Goal: Transaction & Acquisition: Obtain resource

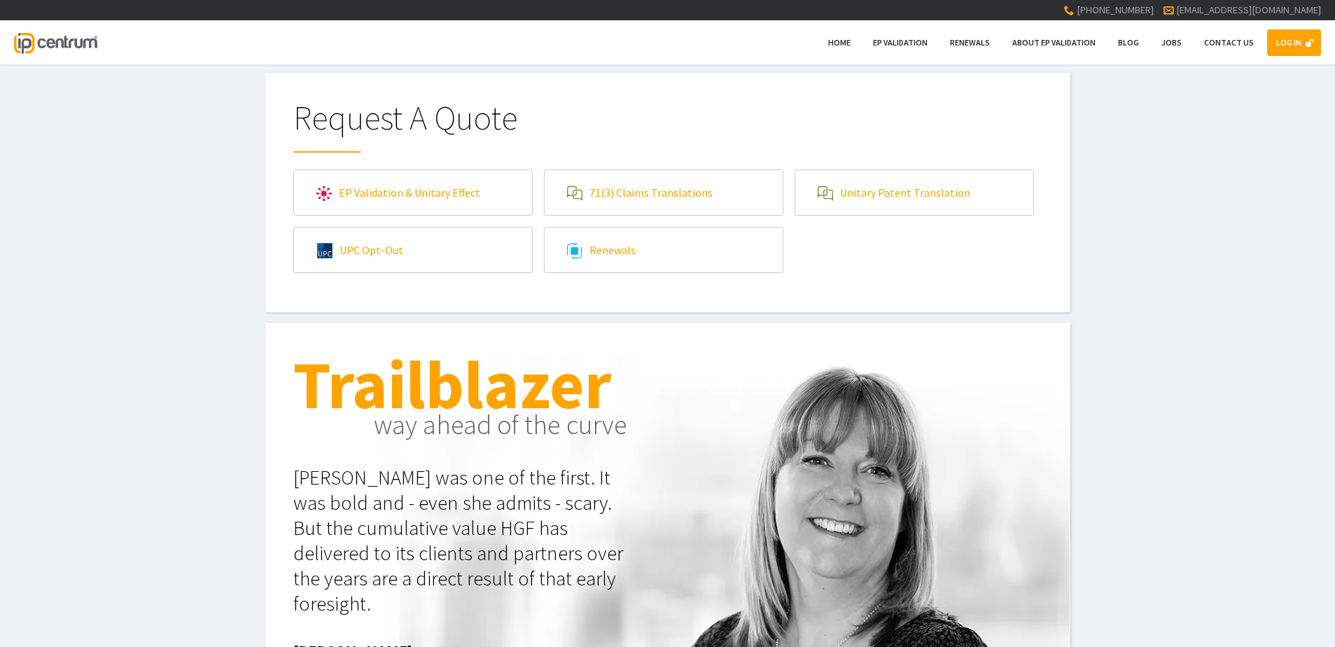
type input"] "[EMAIL_ADDRESS][DOMAIN_NAME]"
click at [1290, 41] on link "LOG IN" at bounding box center [1294, 42] width 54 height 27
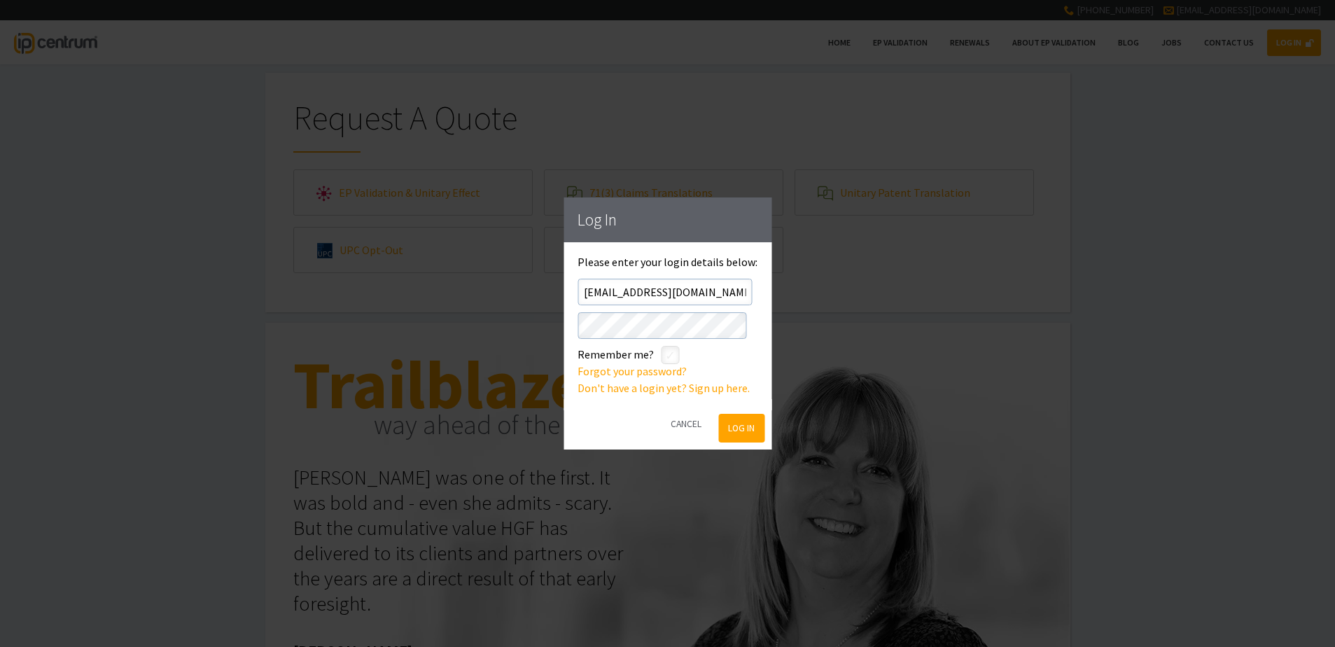
click at [728, 432] on button "Log In" at bounding box center [742, 428] width 46 height 29
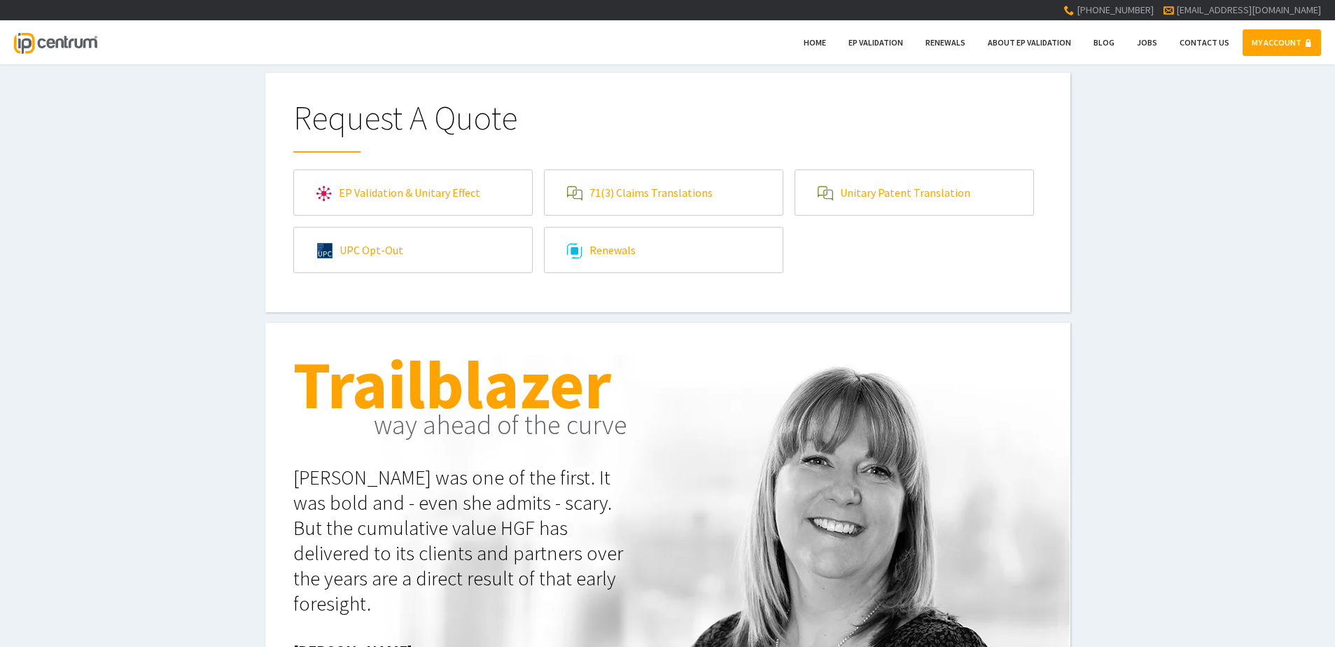
click at [703, 204] on link "71(3) Claims Translations" at bounding box center [664, 192] width 238 height 45
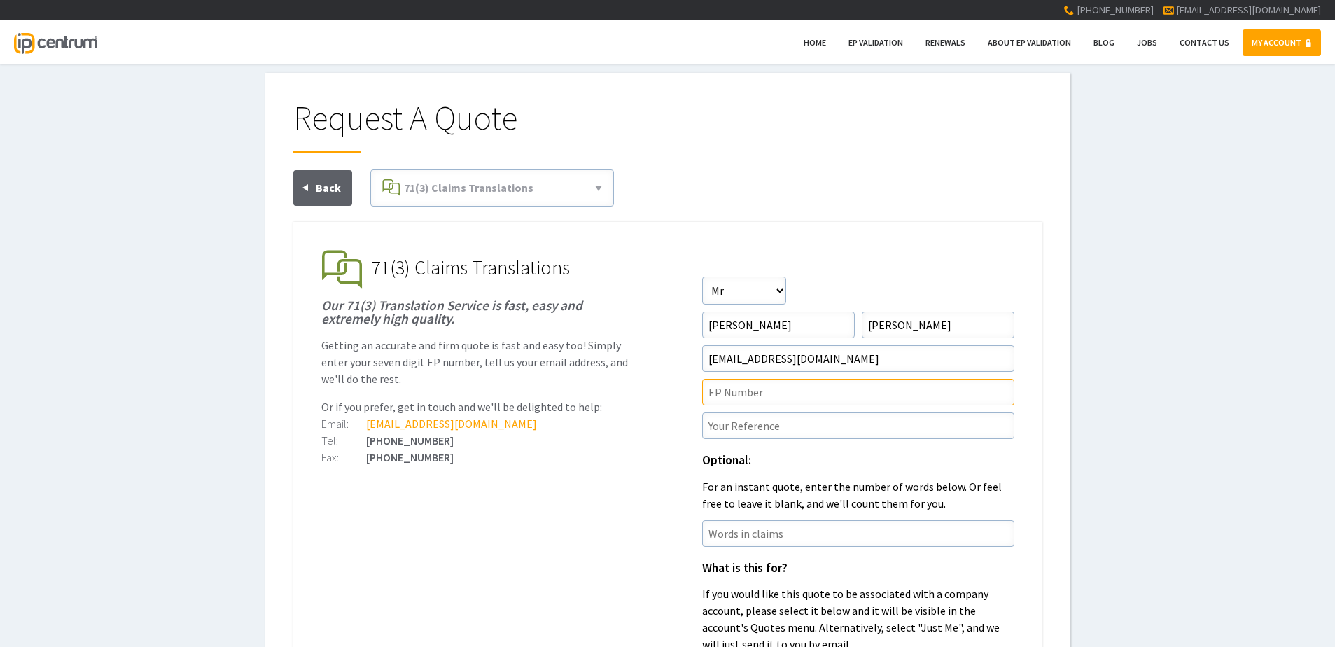
click at [777, 397] on input"] "text" at bounding box center [858, 392] width 312 height 27
paste input"] "21886527.7"
type input"] "21886527.7"
paste input"] "P45227EPN1"
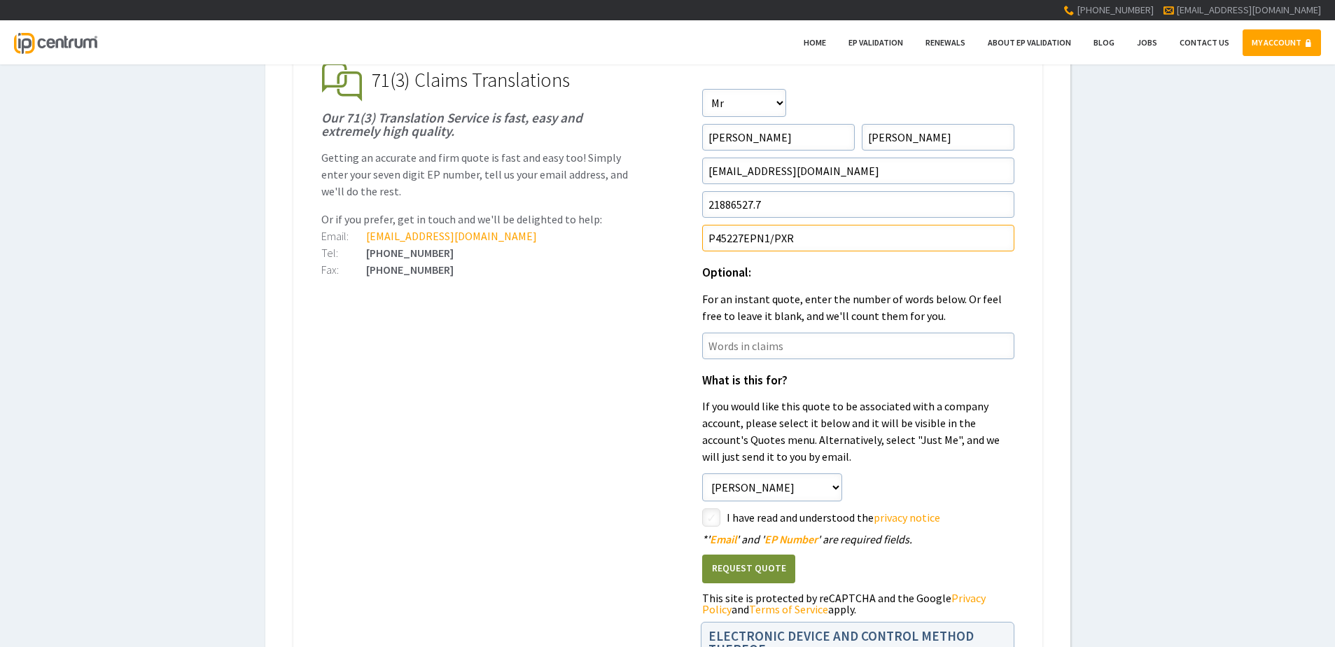
scroll to position [210, 0]
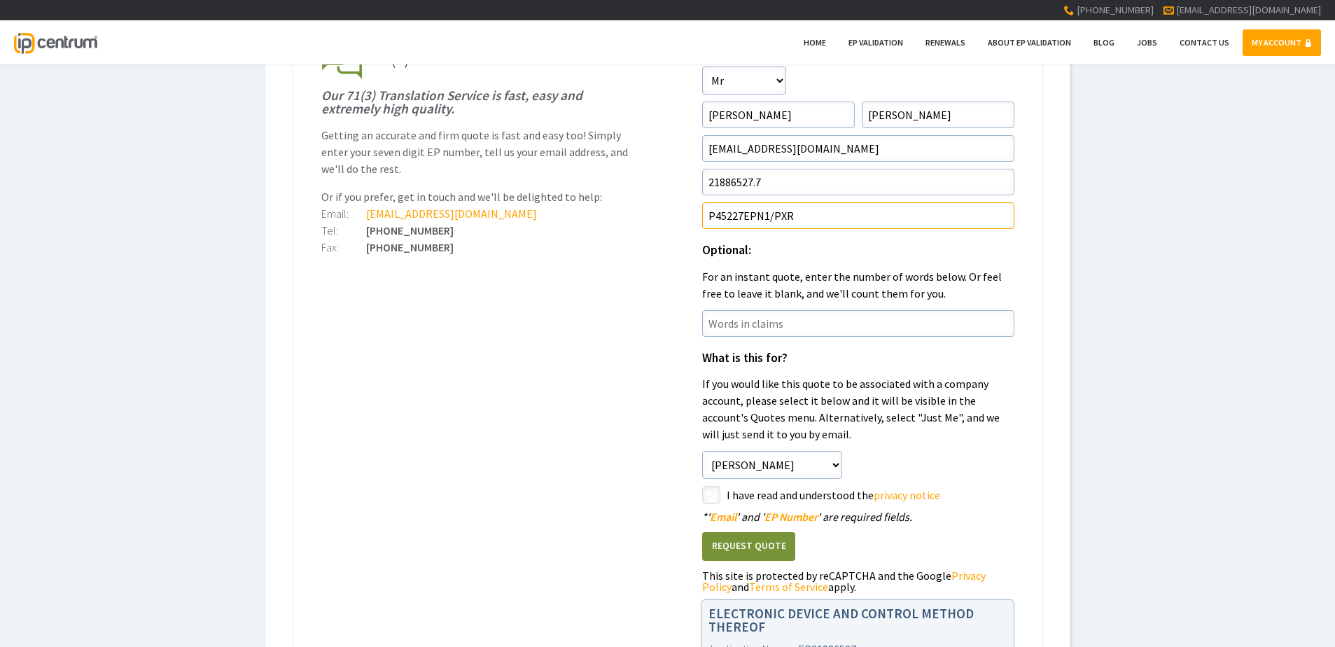
type input"] "P45227EPN1/PXR"
click at [705, 492] on input"] "checkbox" at bounding box center [713, 496] width 17 height 17
checkbox input"] "true"
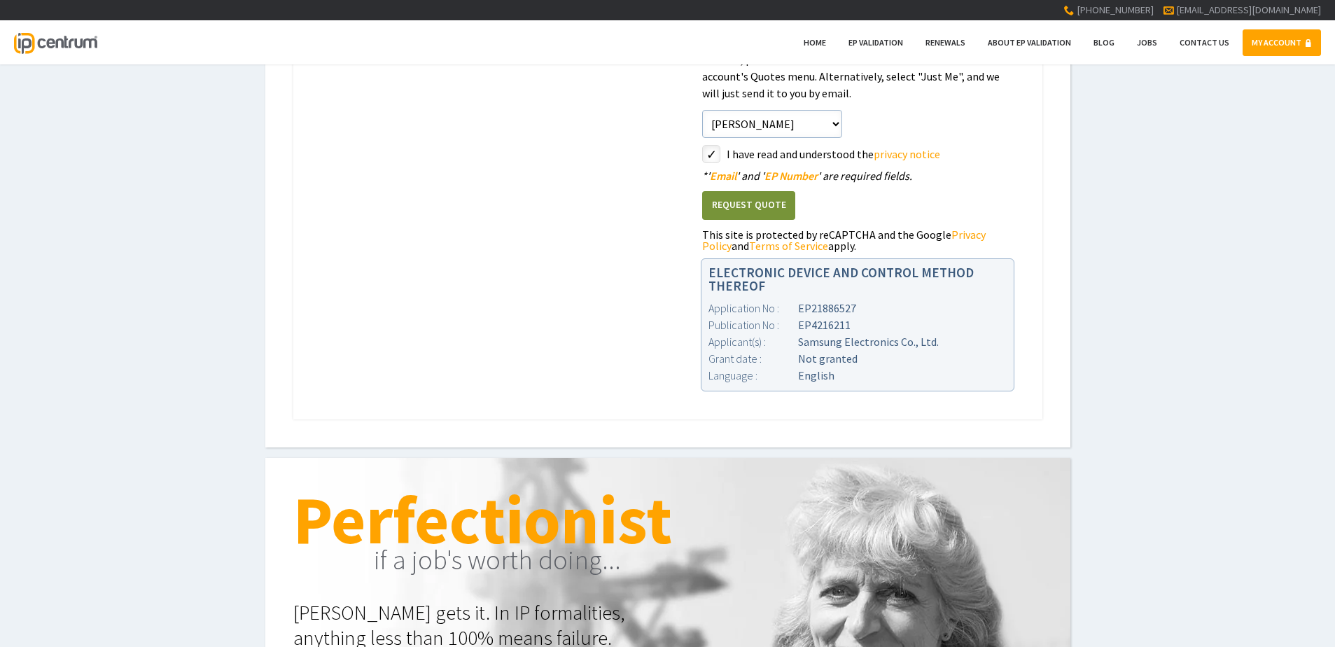
scroll to position [420, 0]
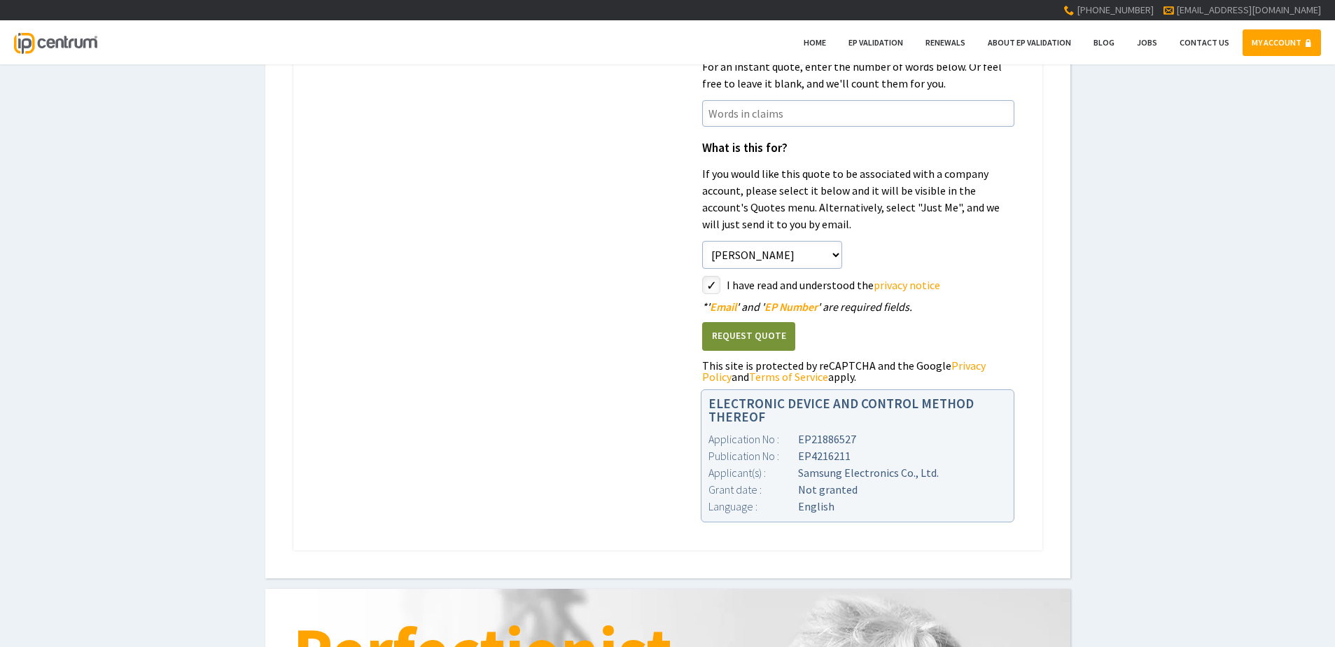
click at [763, 347] on button "Request Quote" at bounding box center [748, 336] width 93 height 29
